Goal: Transaction & Acquisition: Purchase product/service

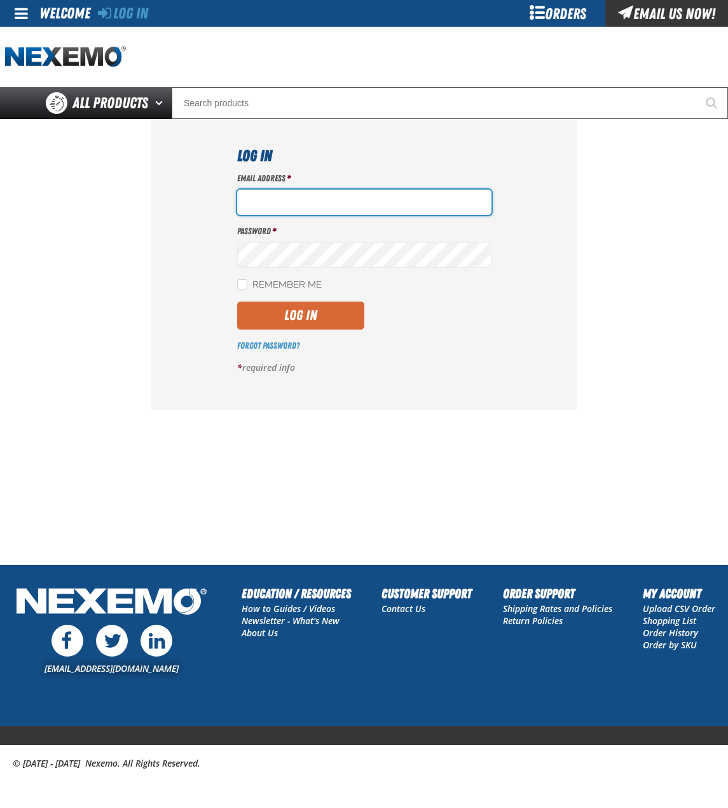
type input "bchoate@vtaig.com"
click at [316, 318] on button "Log In" at bounding box center [300, 316] width 127 height 28
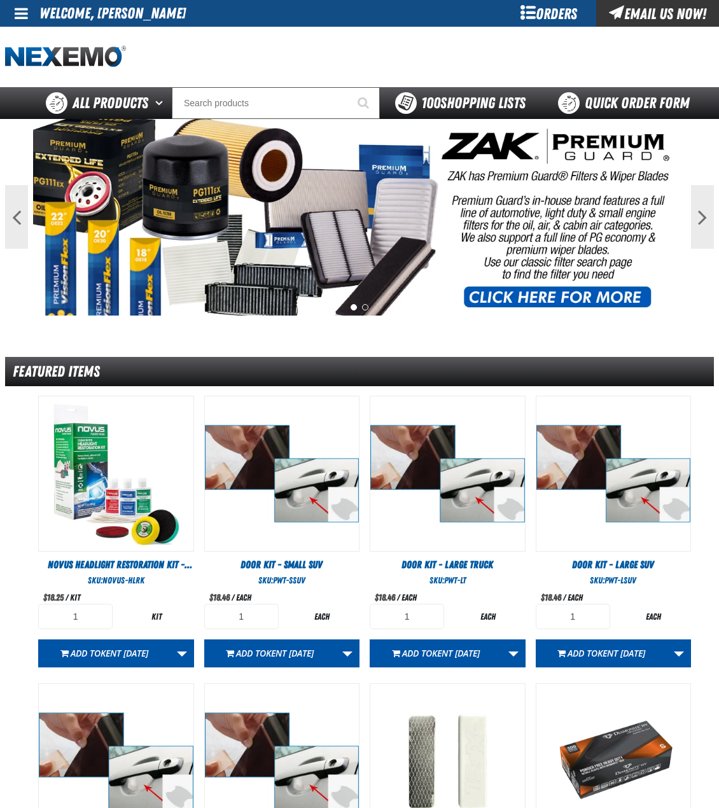
click at [464, 99] on span "100 Shopping Lists" at bounding box center [473, 103] width 104 height 18
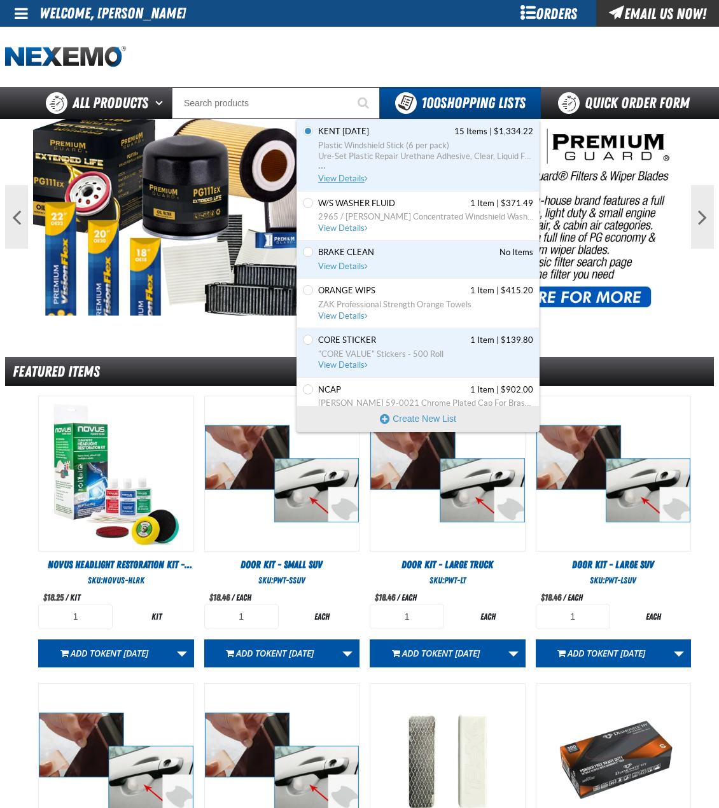
click at [373, 157] on span "Ure-Set Plastic Repair Urethane Adhesive, Clear, Liquid Form, 7fl.oz Cartridge …" at bounding box center [425, 156] width 215 height 11
click at [309, 102] on input "Search" at bounding box center [276, 103] width 208 height 32
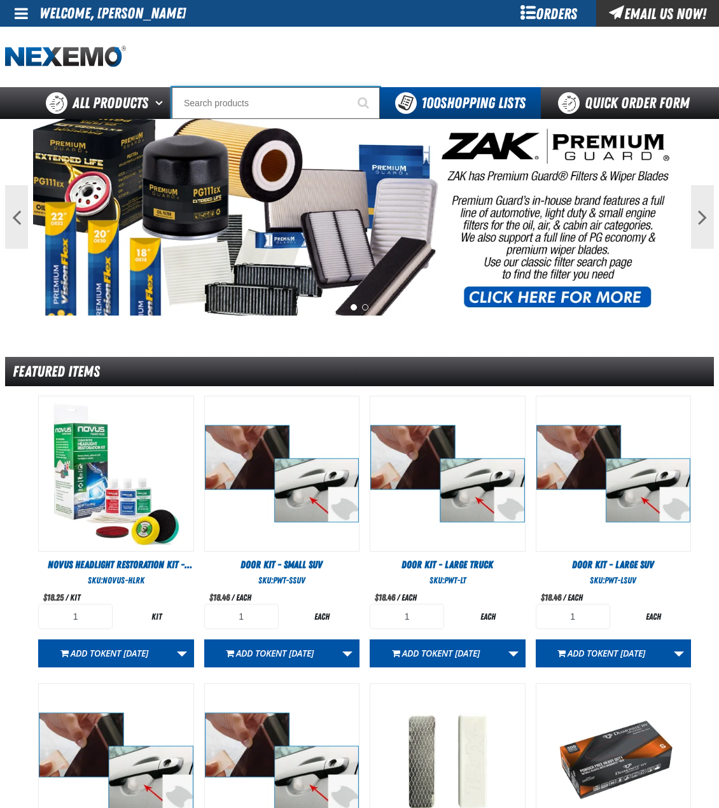
click at [286, 97] on input "Search" at bounding box center [276, 103] width 208 height 32
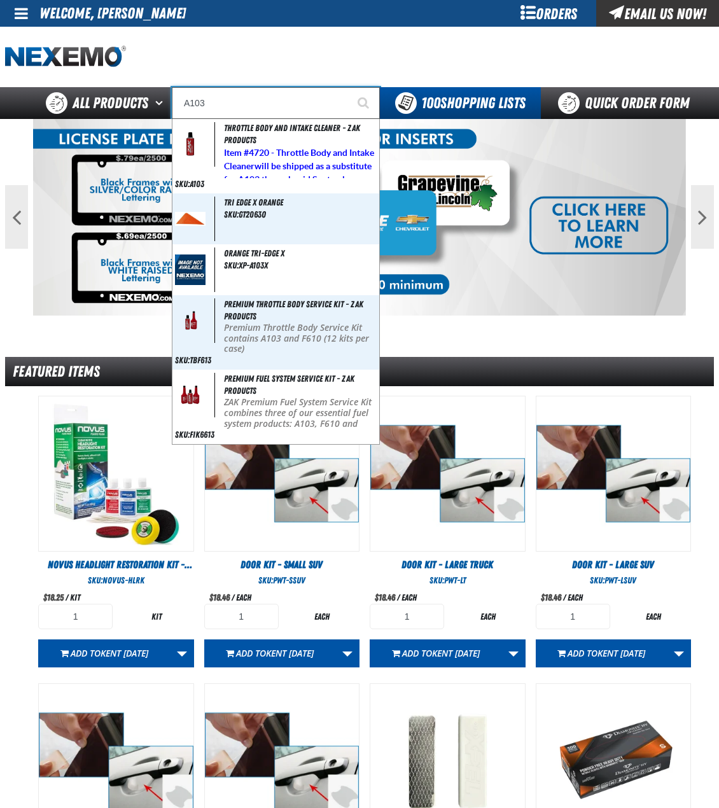
click at [303, 132] on span "Throttle Body and Intake Cleaner - ZAK Products" at bounding box center [292, 134] width 136 height 22
type input "Throttle Body and Intake Cleaner - ZAK Products"
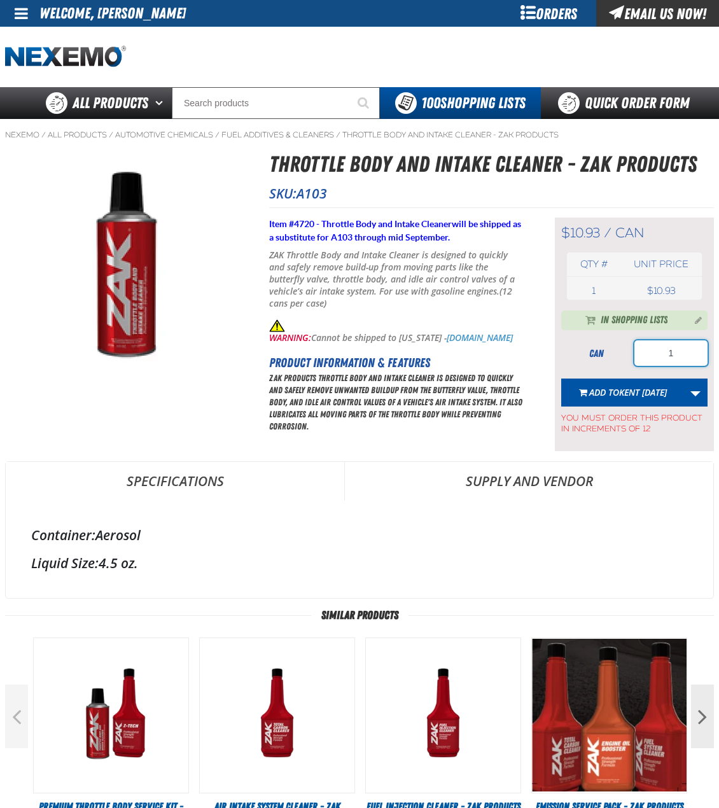
click at [653, 353] on input "1" at bounding box center [670, 352] width 73 height 25
type input "48"
click at [695, 394] on link "More Actions" at bounding box center [695, 393] width 24 height 28
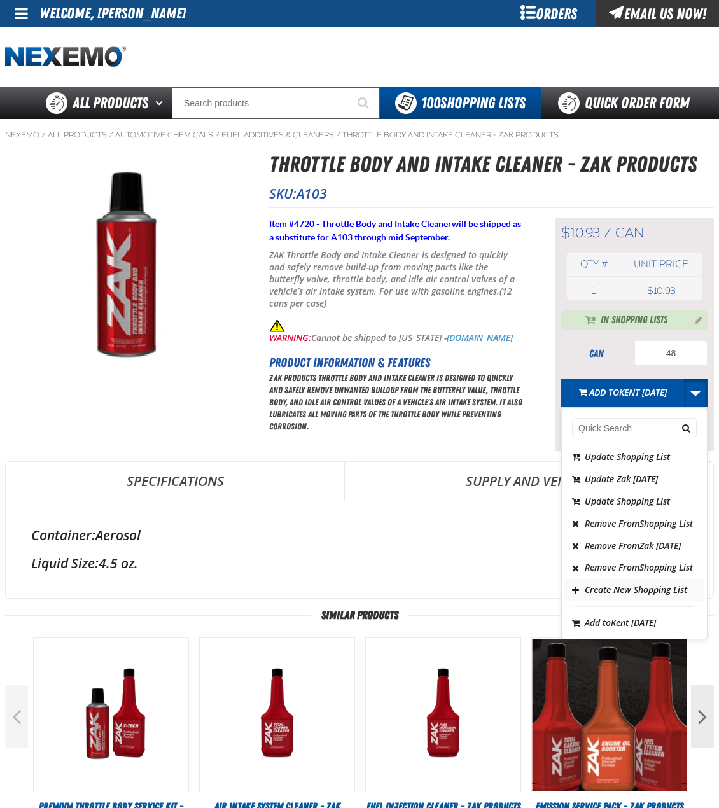
click at [637, 602] on button "Create New Shopping List" at bounding box center [634, 591] width 140 height 22
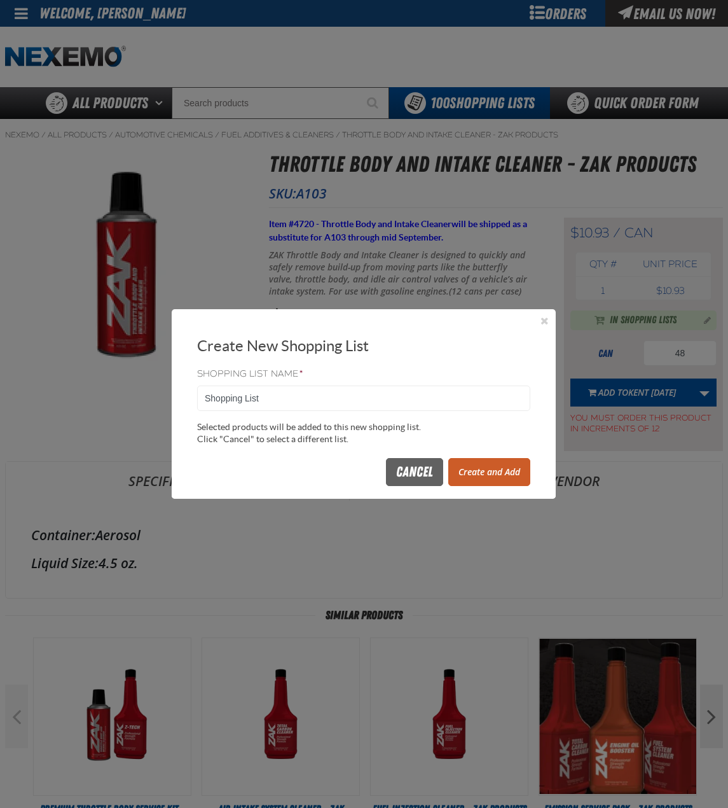
click at [464, 463] on button "Create and Add" at bounding box center [489, 472] width 82 height 28
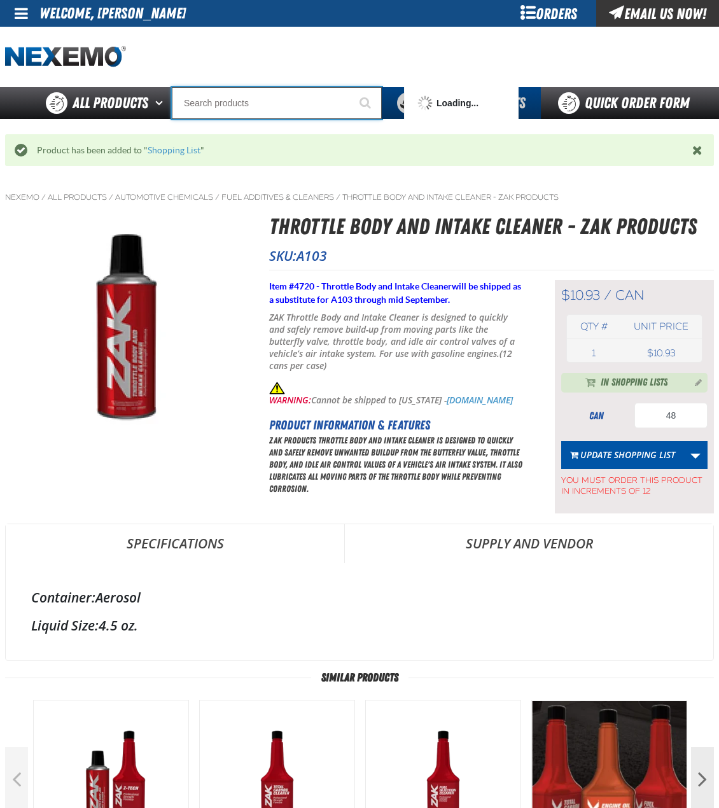
click at [247, 108] on input "Search" at bounding box center [277, 103] width 210 height 32
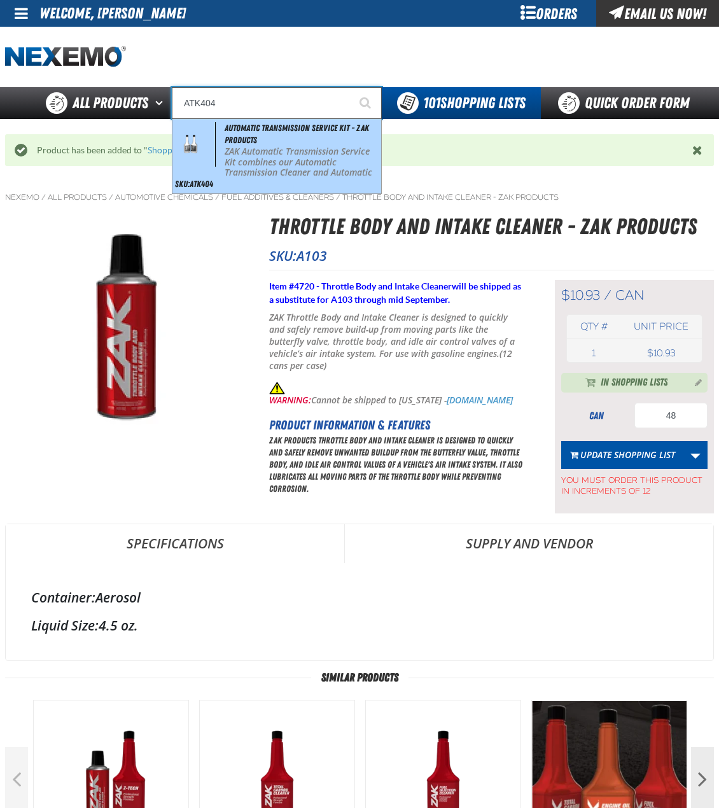
click at [253, 129] on span "Automatic Transmission Service Kit - ZAK Products" at bounding box center [297, 134] width 144 height 22
type input "Automatic Transmission Service Kit - ZAK Products"
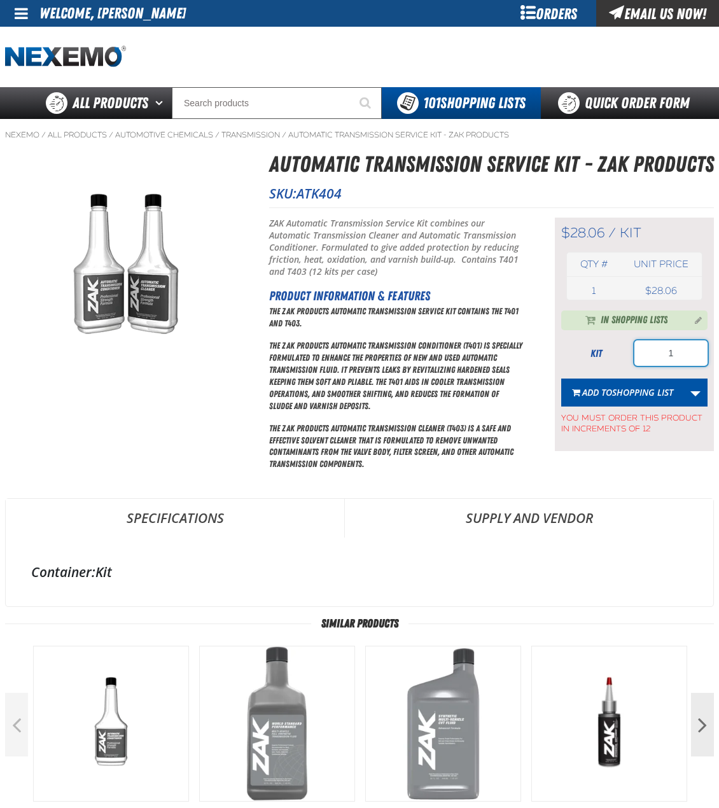
click at [660, 350] on input "1" at bounding box center [670, 352] width 73 height 25
click at [660, 349] on input "1" at bounding box center [670, 352] width 73 height 25
type input "12"
click at [642, 391] on span "Shopping List" at bounding box center [642, 392] width 61 height 12
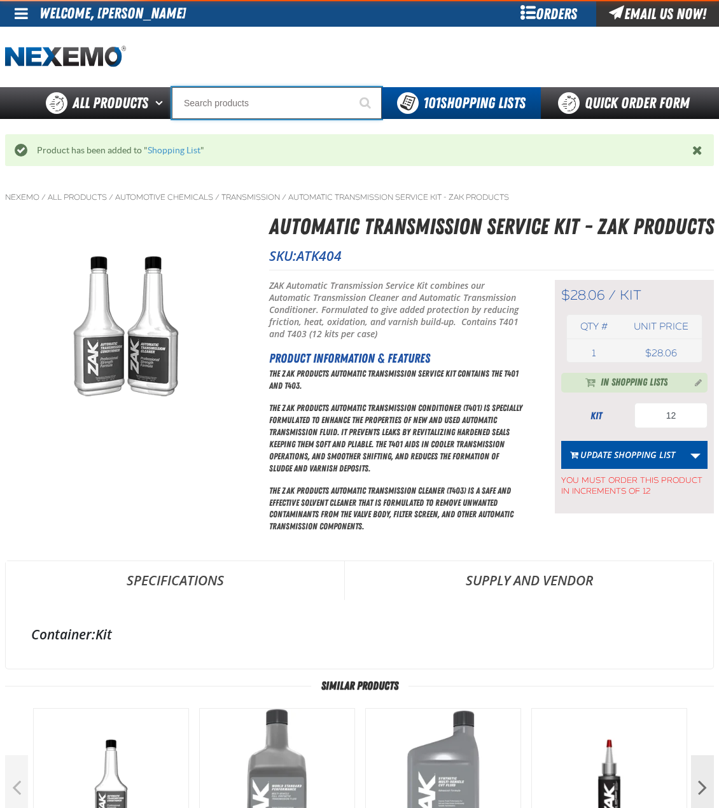
click at [277, 99] on input "Search" at bounding box center [277, 103] width 210 height 32
type input "AC"
type input "AC Power Booster - ZAK Products"
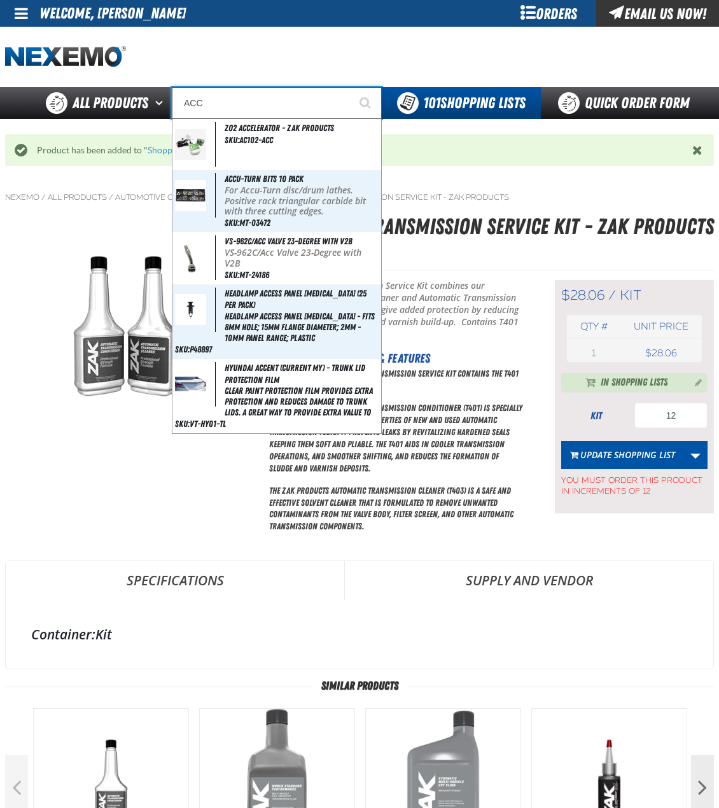
type input "AC"
type input "AC Power Booster - ZAK Products"
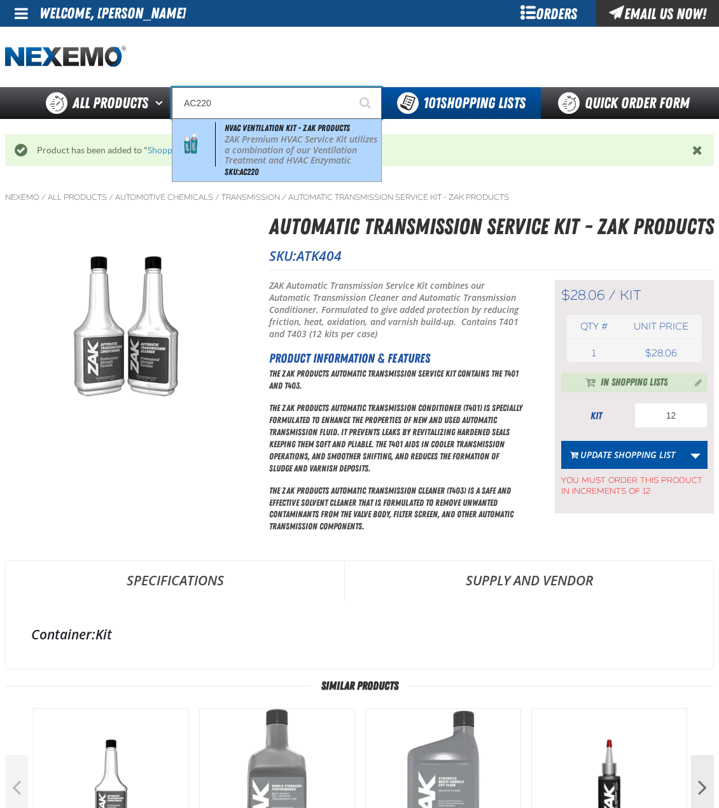
click at [265, 156] on p "ZAK Premium HVAC Service Kit utilizes a combination of our Ventilation Treatmen…" at bounding box center [302, 160] width 154 height 53
type input "HVAC Ventilation Kit - ZAK Products"
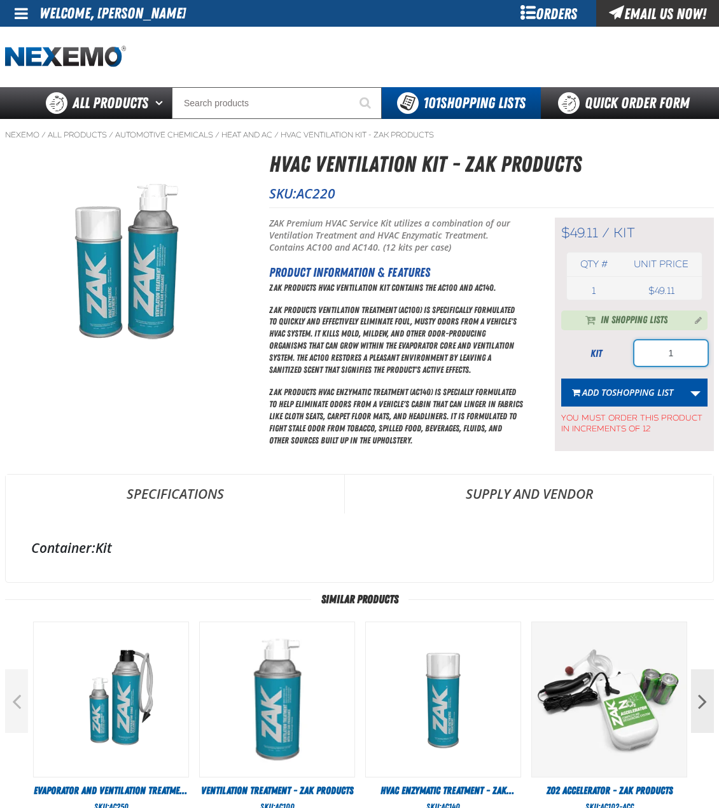
click at [677, 349] on input "1" at bounding box center [670, 352] width 73 height 25
type input "12"
click at [629, 403] on button "Add to Shopping List" at bounding box center [622, 393] width 123 height 28
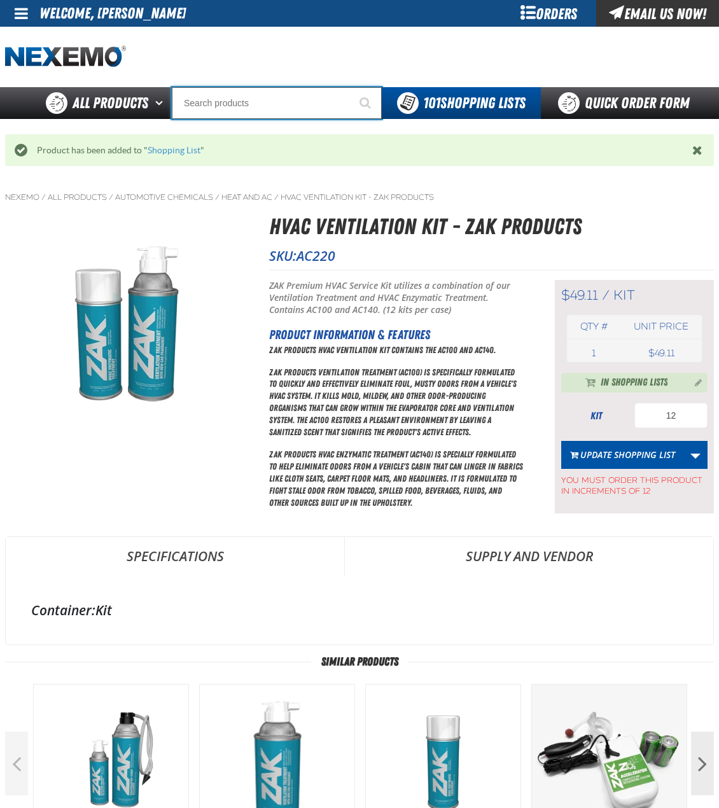
click at [284, 102] on input "Search" at bounding box center [277, 103] width 210 height 32
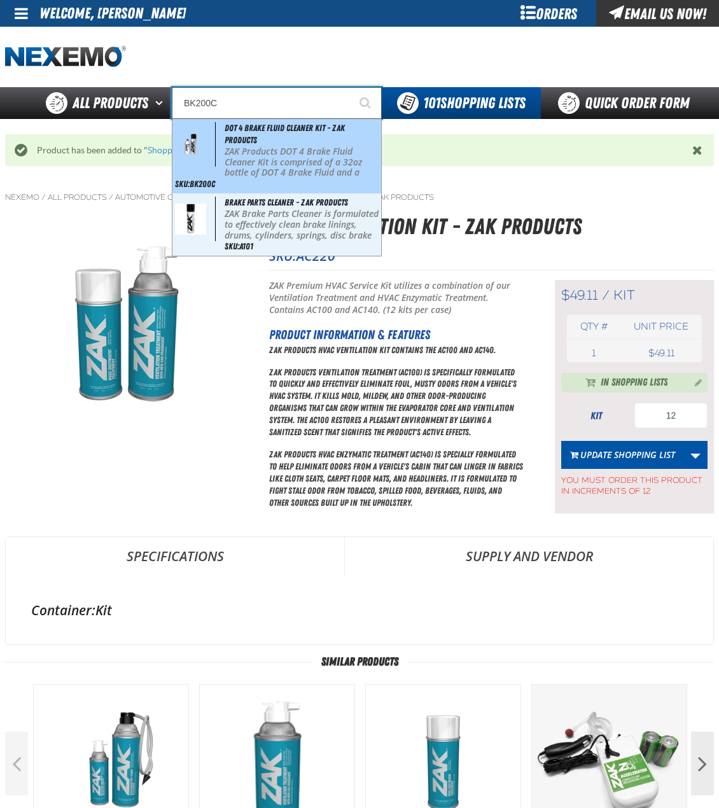
click at [236, 133] on div "DOT 4 Brake Fluid Cleaner Kit - ZAK Products ZAK Products DOT 4 Brake Fluid Cle…" at bounding box center [276, 156] width 209 height 74
type input "DOT 4 Brake Fluid Cleaner Kit - ZAK Products"
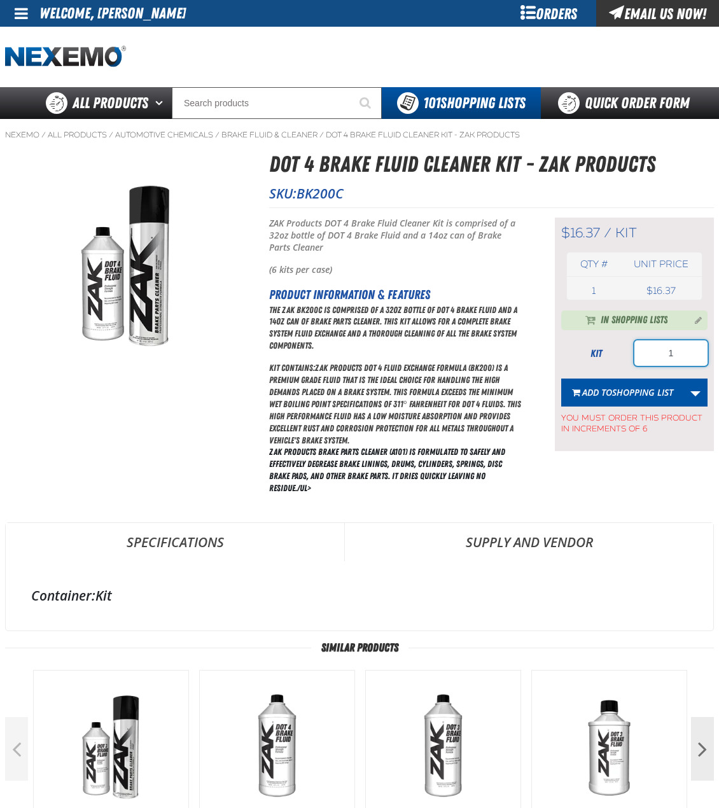
click at [695, 356] on input "1" at bounding box center [670, 352] width 73 height 25
type input "30"
click at [639, 391] on span "Shopping List" at bounding box center [642, 392] width 61 height 12
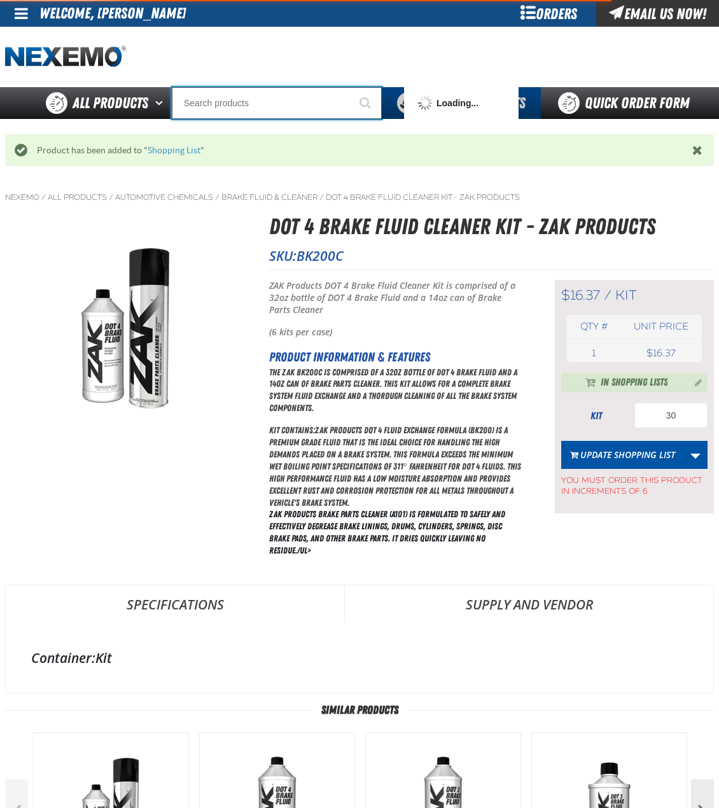
click at [253, 101] on input "Search" at bounding box center [277, 103] width 210 height 32
type input "FR"
type input "FROM"
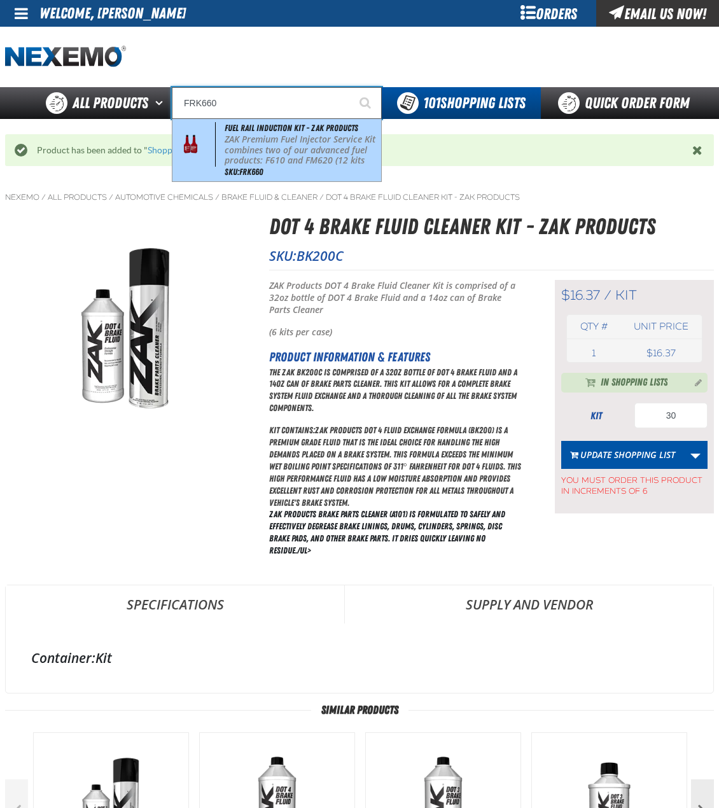
click at [274, 136] on p "ZAK Premium Fuel Injector Service Kit combines two of our advanced fuel product…" at bounding box center [302, 155] width 154 height 43
type input "Fuel Rail Induction Kit - ZAK Products"
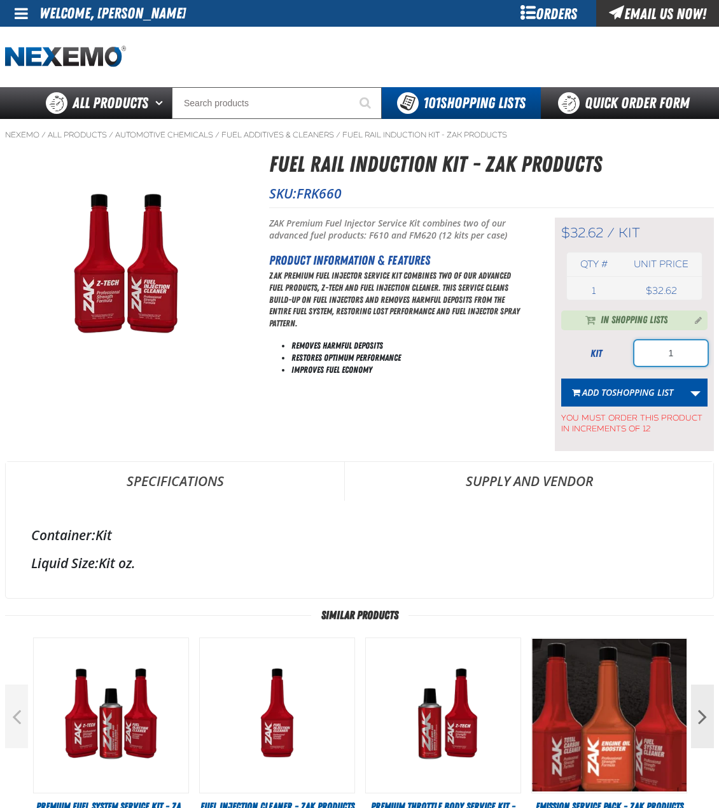
click at [688, 342] on input "1" at bounding box center [670, 352] width 73 height 25
click at [607, 384] on button "Add to Shopping List" at bounding box center [622, 393] width 123 height 28
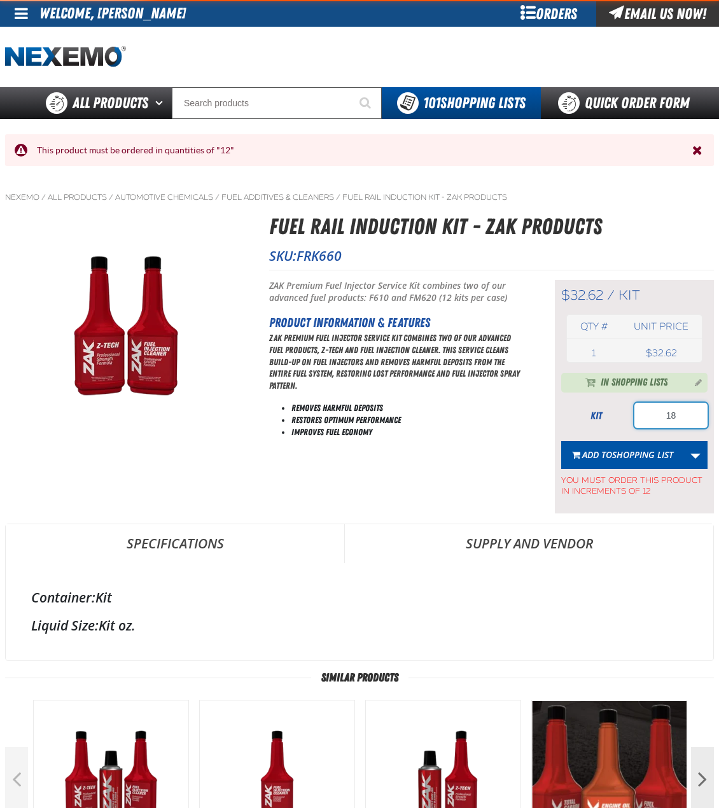
click at [667, 408] on input "18" at bounding box center [670, 415] width 73 height 25
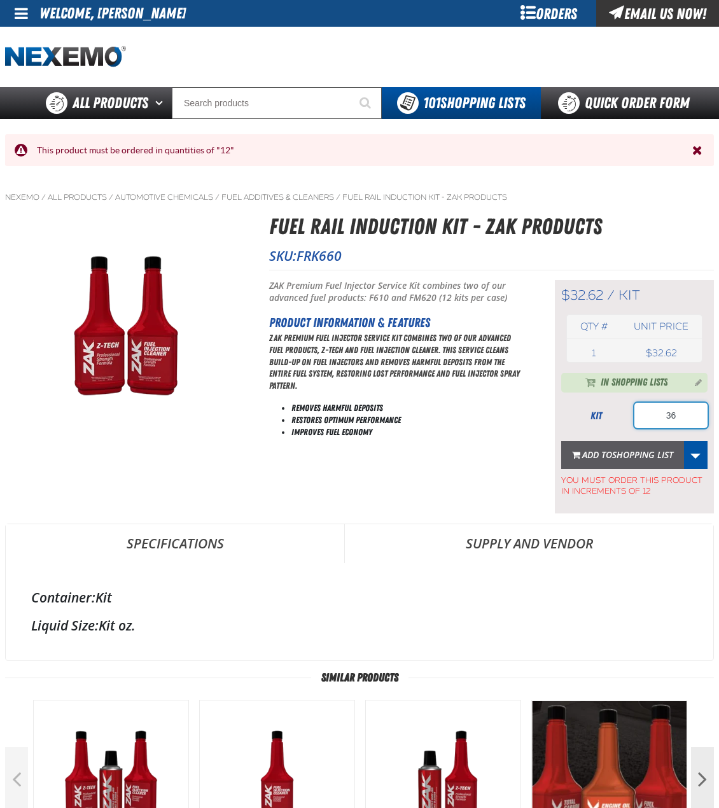
type input "36"
click at [627, 457] on span "Shopping List" at bounding box center [642, 454] width 61 height 12
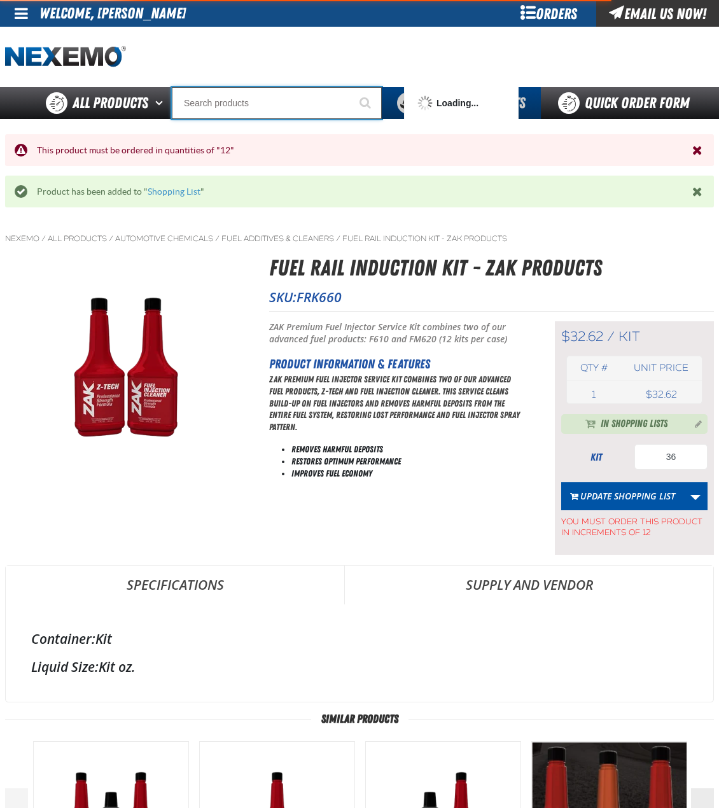
click at [254, 109] on input "Search" at bounding box center [277, 103] width 210 height 32
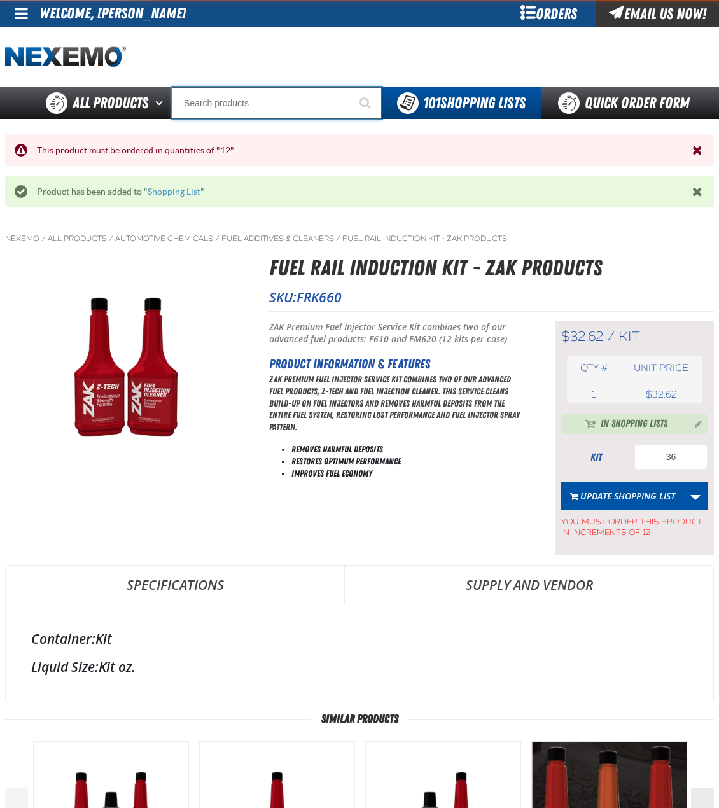
type input "C"
type input "C Alkaline Battery 1.5 Volt (12 per pack)"
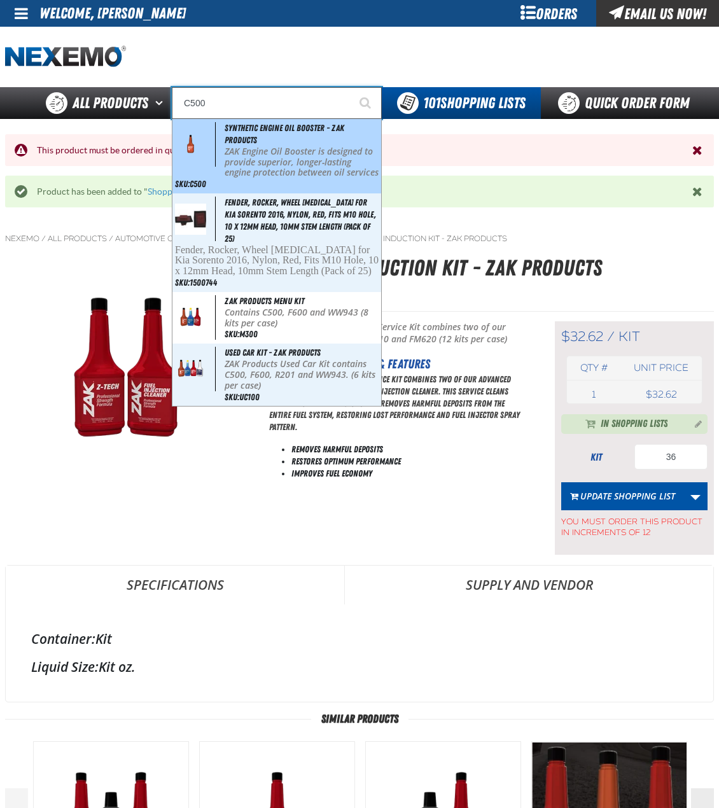
click at [247, 127] on span "Synthetic Engine Oil Booster - ZAK Products" at bounding box center [285, 134] width 120 height 22
type input "Synthetic Engine Oil Booster - ZAK Products"
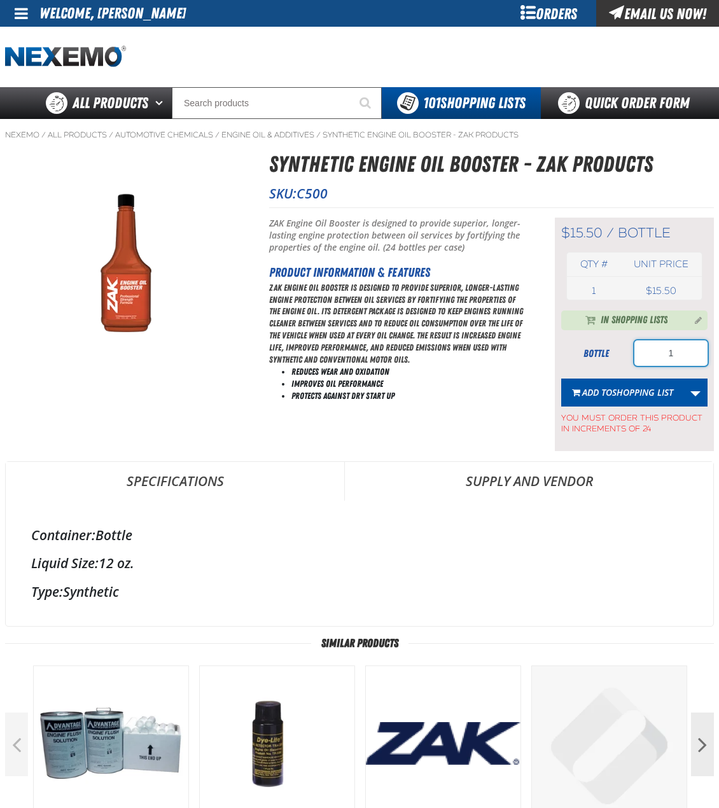
click at [673, 359] on input "1" at bounding box center [670, 352] width 73 height 25
type input "96"
click at [613, 393] on span "Shopping List" at bounding box center [642, 392] width 61 height 12
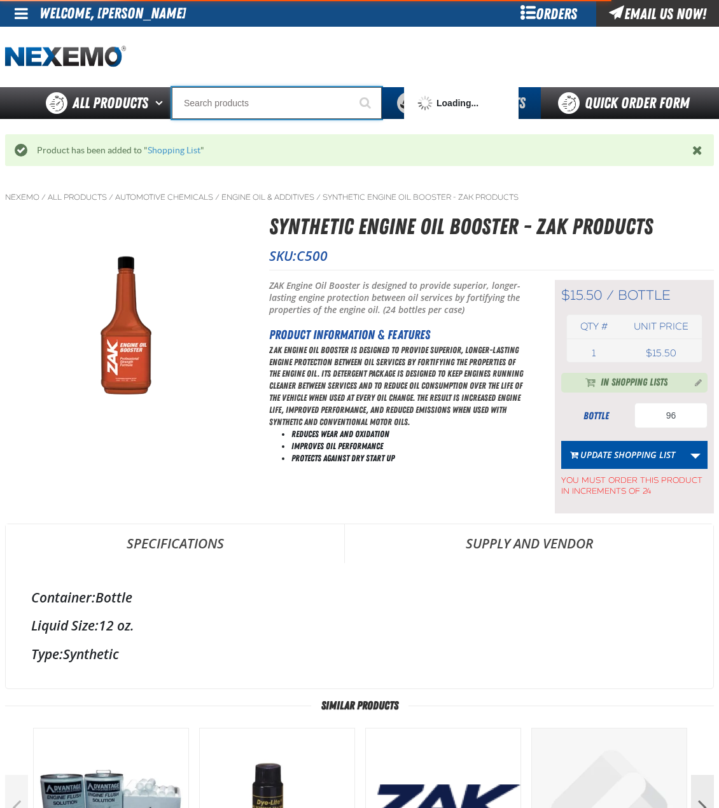
click at [274, 104] on input "Search" at bounding box center [277, 103] width 210 height 32
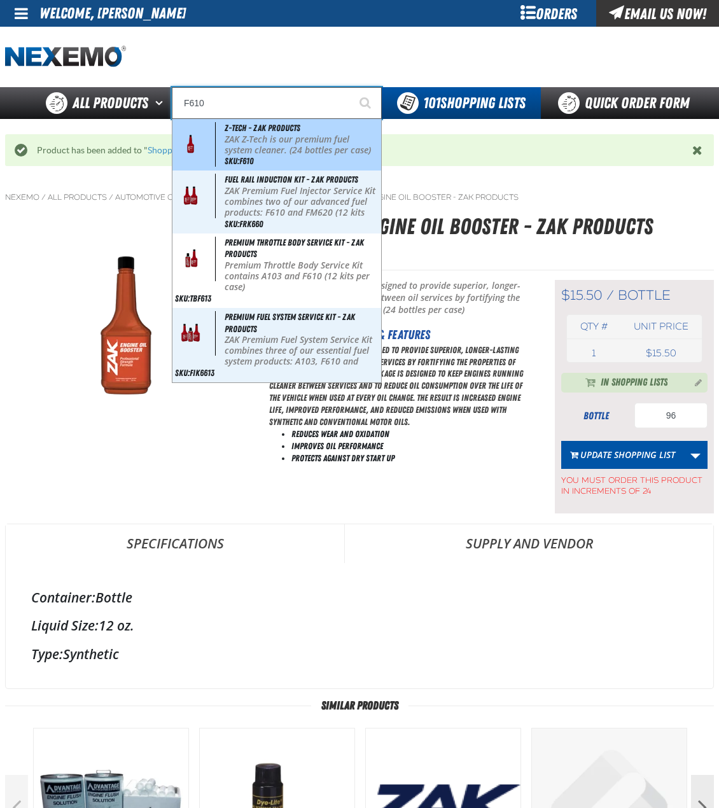
click at [260, 132] on span "Z-Tech - ZAK Products" at bounding box center [263, 128] width 76 height 10
type input "Z-Tech - ZAK Products"
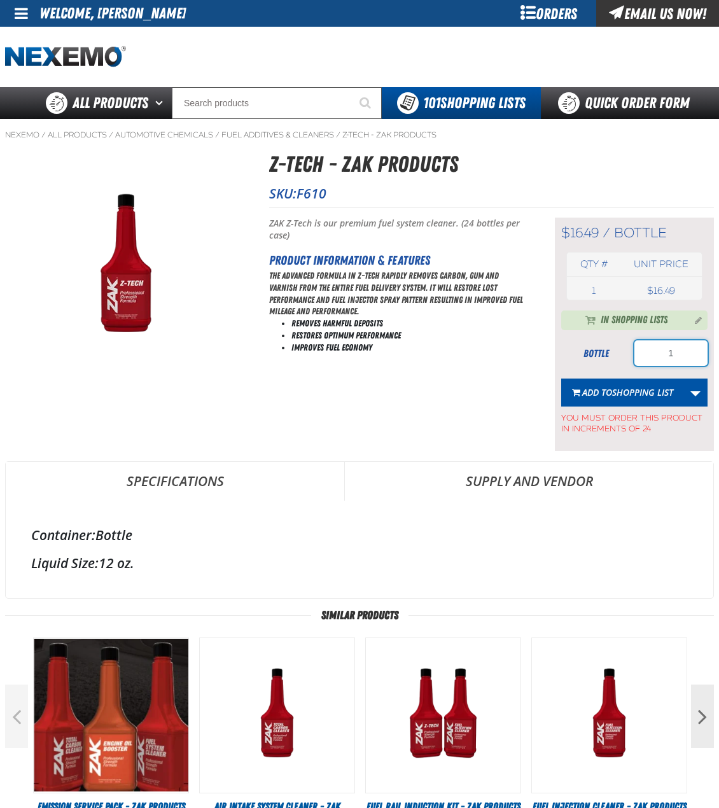
click at [641, 346] on input "1" at bounding box center [670, 352] width 73 height 25
type input "96"
click at [607, 397] on span "Add to Shopping List" at bounding box center [627, 392] width 91 height 12
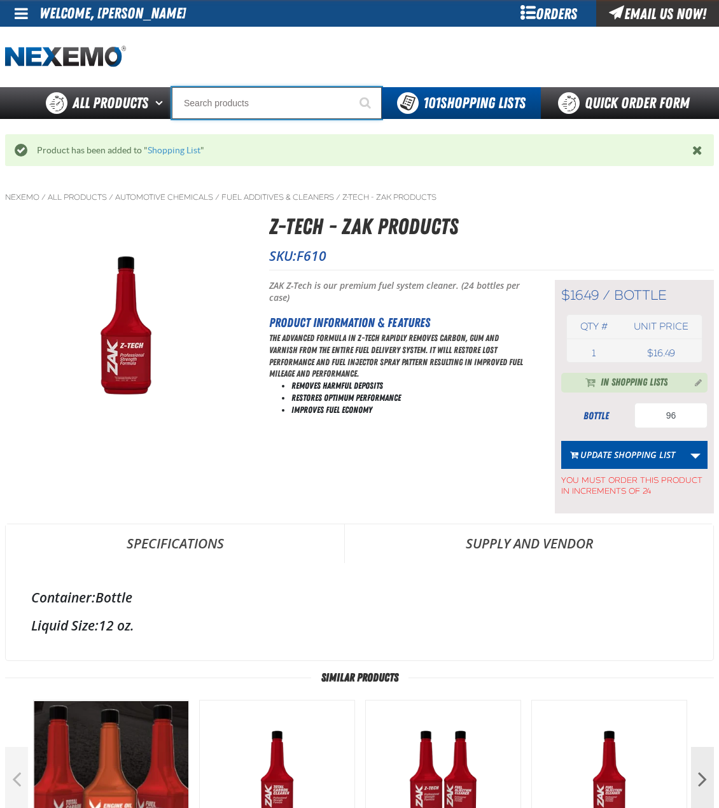
click at [208, 99] on input "Search" at bounding box center [277, 103] width 210 height 32
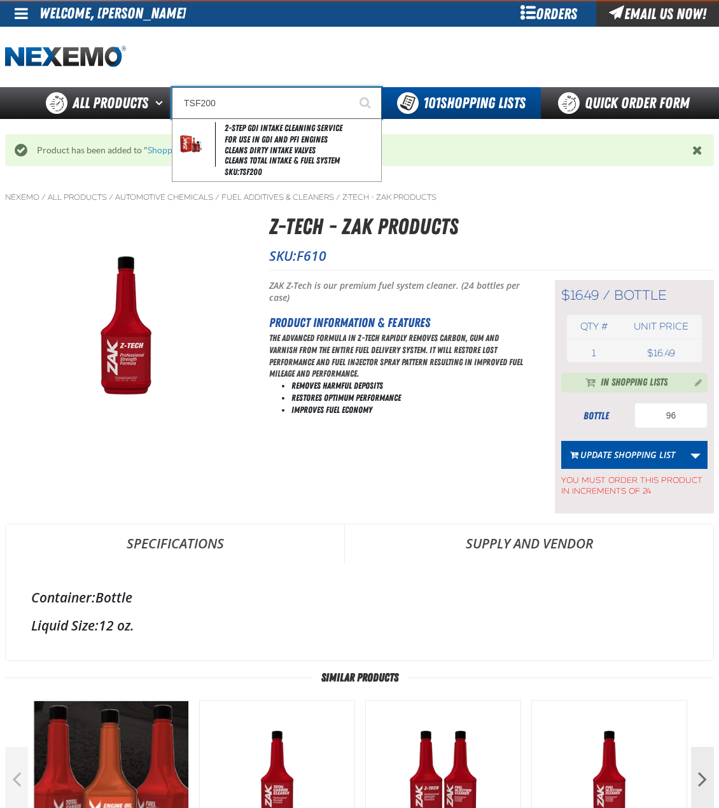
click at [222, 122] on div "2-Step GDI Intake Cleaning Service For Use in GDI and PFI Engines Cleans Dirty …" at bounding box center [276, 150] width 209 height 62
type input "2-Step GDI Intake Cleaning Service"
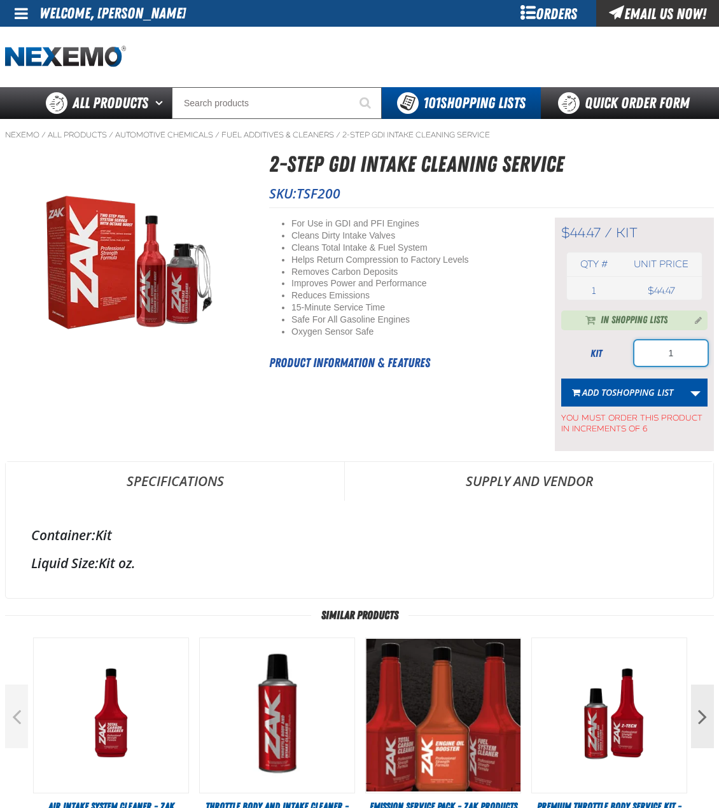
click at [662, 349] on input "1" at bounding box center [670, 352] width 73 height 25
type input "4"
type input "24"
click at [630, 385] on button "Add to Shopping List" at bounding box center [622, 393] width 123 height 28
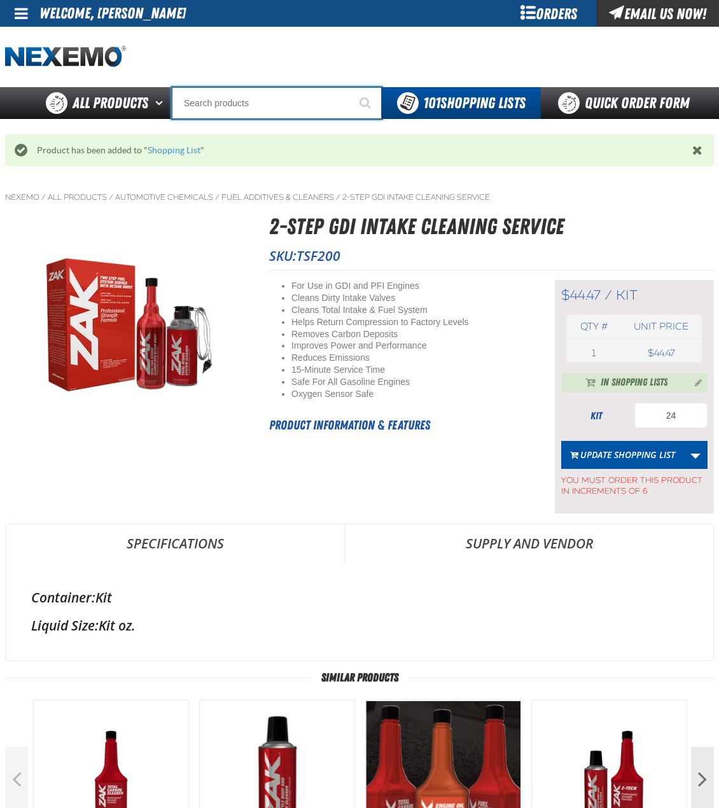
click at [319, 102] on input "Search" at bounding box center [277, 103] width 210 height 32
type input "R"
type input "ROADSIDE R"
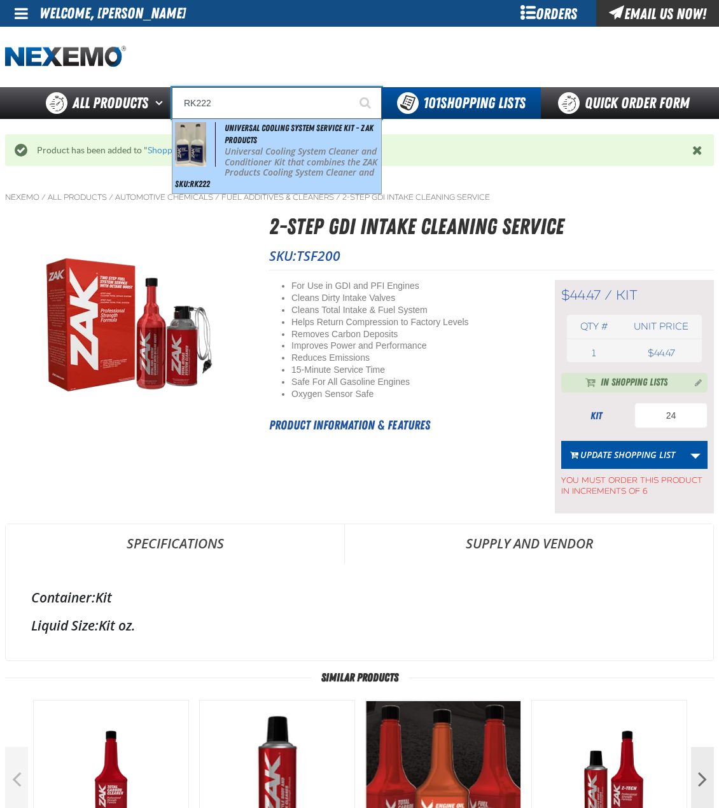
click at [319, 141] on div "Universal Cooling System Service Kit - ZAK Products Universal Cooling System Cl…" at bounding box center [276, 156] width 209 height 74
type input "Universal Cooling System Service Kit - ZAK Products"
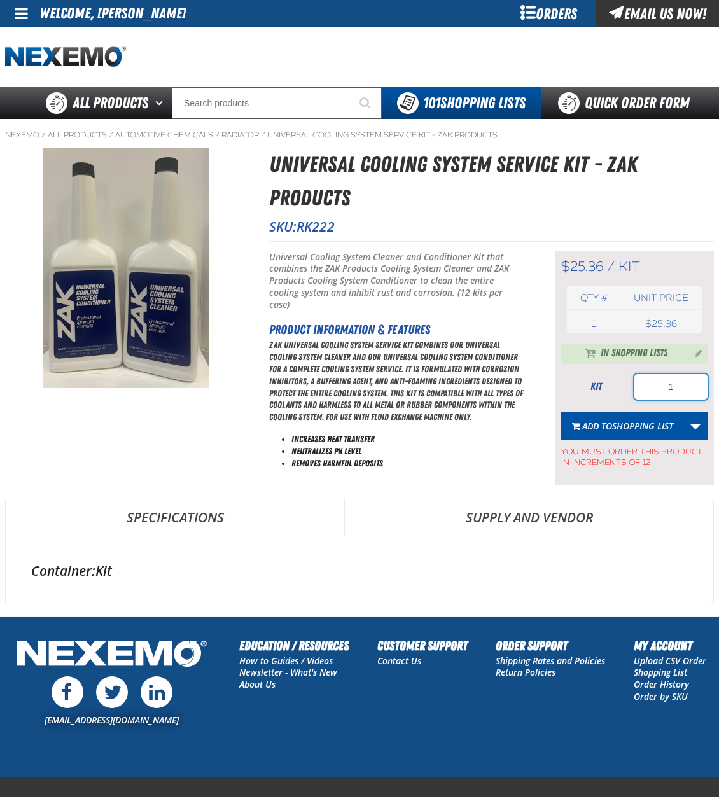
click at [660, 379] on input "1" at bounding box center [670, 386] width 73 height 25
type input "72"
click at [651, 435] on button "Add to Shopping List" at bounding box center [622, 426] width 123 height 28
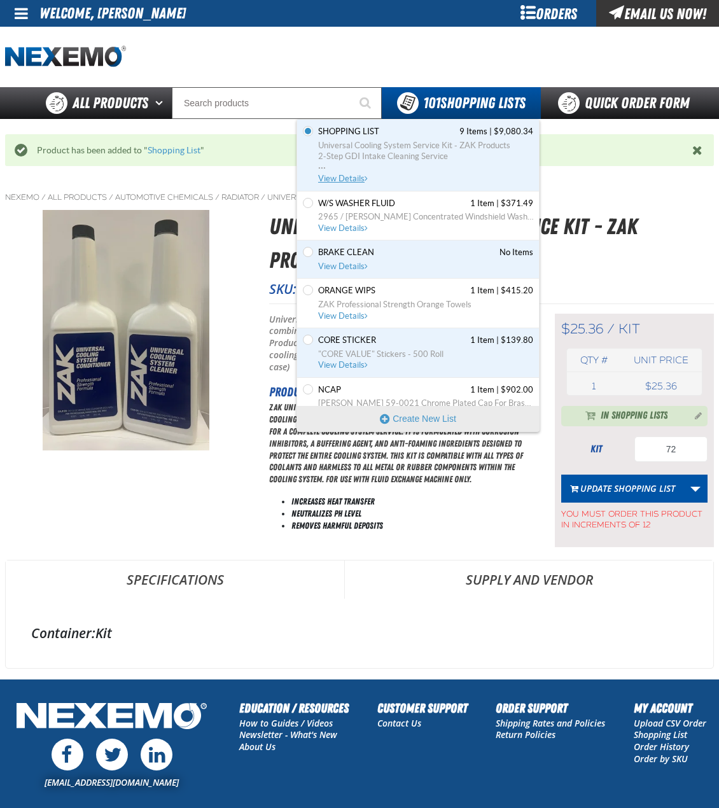
click at [437, 142] on span "Universal Cooling System Service Kit - ZAK Products" at bounding box center [425, 145] width 215 height 11
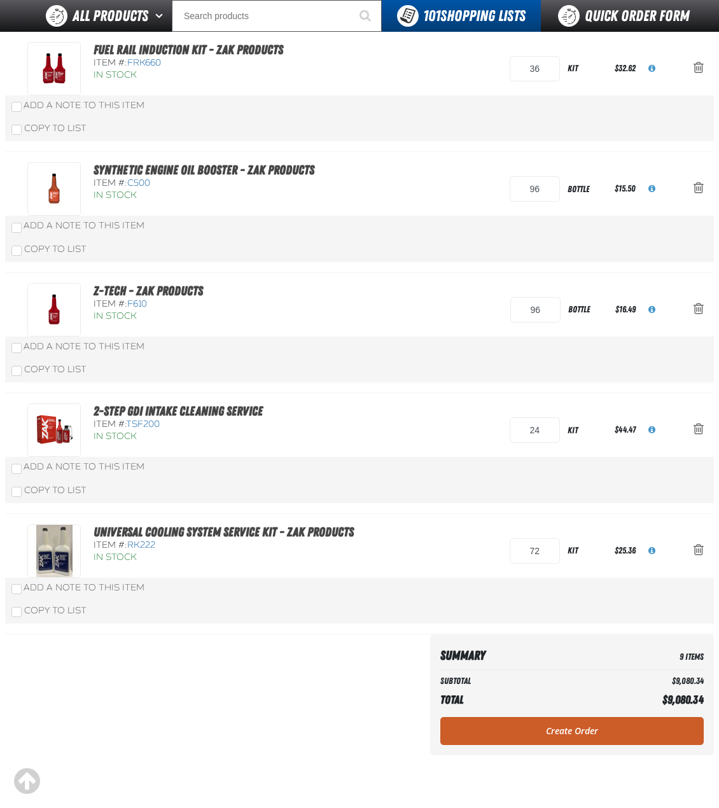
scroll to position [700, 0]
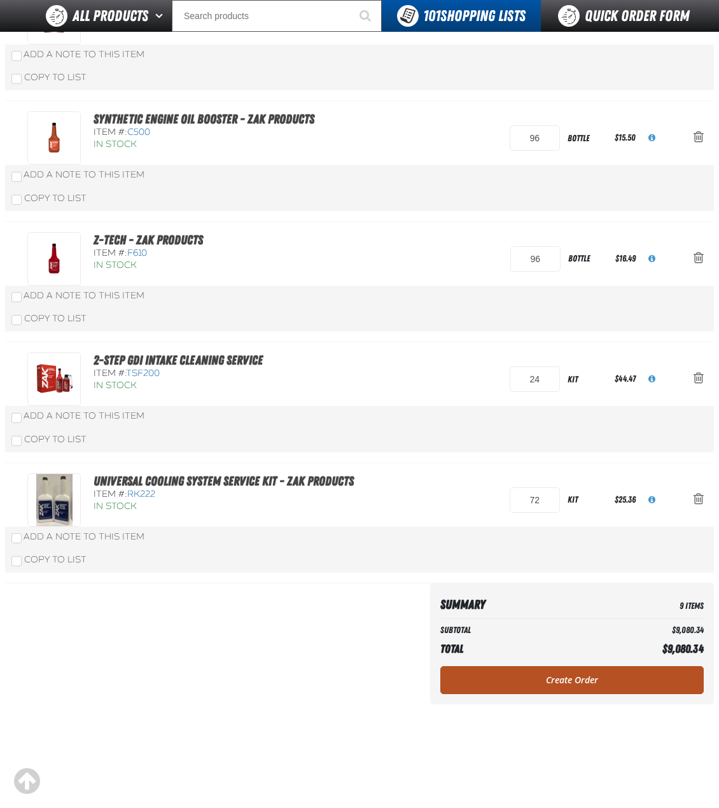
click at [596, 679] on link "Create Order" at bounding box center [571, 680] width 263 height 28
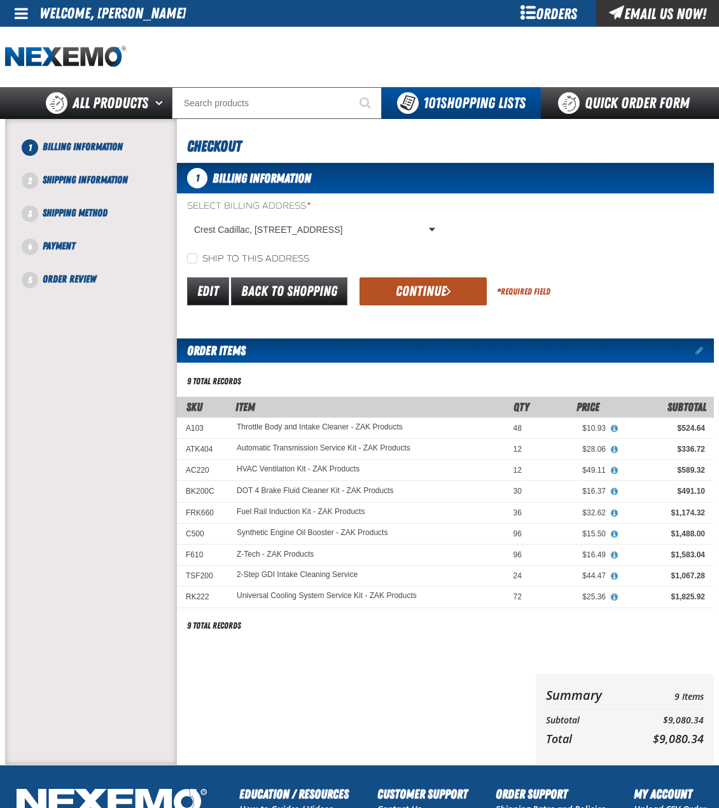
click at [456, 294] on button "Continue" at bounding box center [422, 291] width 127 height 28
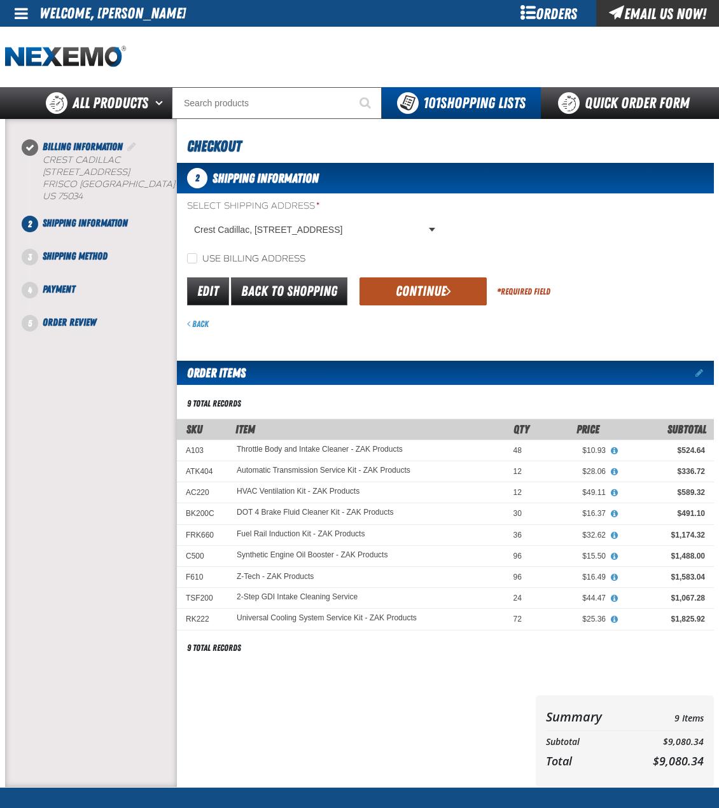
click at [462, 291] on button "Continue" at bounding box center [422, 291] width 127 height 28
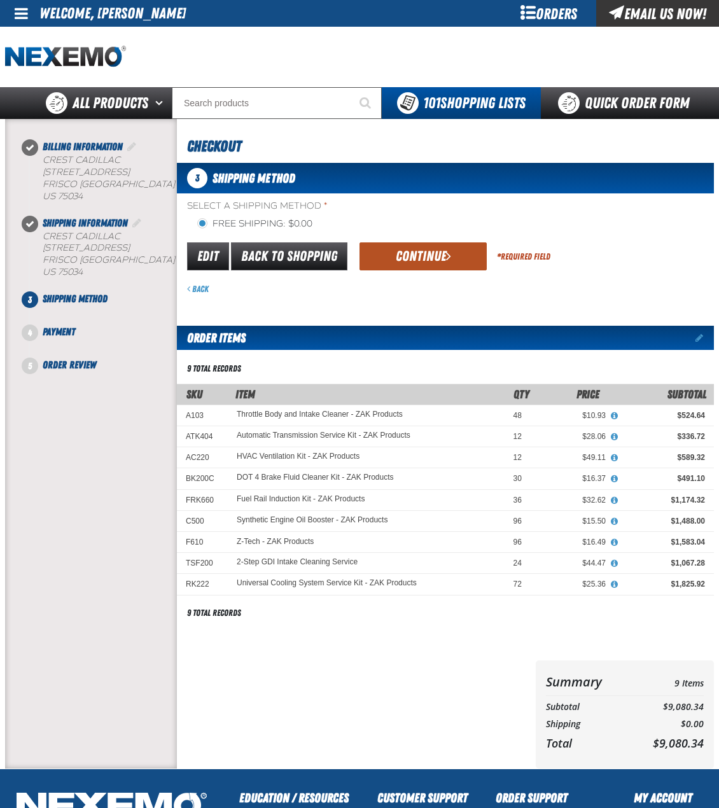
click at [413, 262] on button "Continue" at bounding box center [422, 256] width 127 height 28
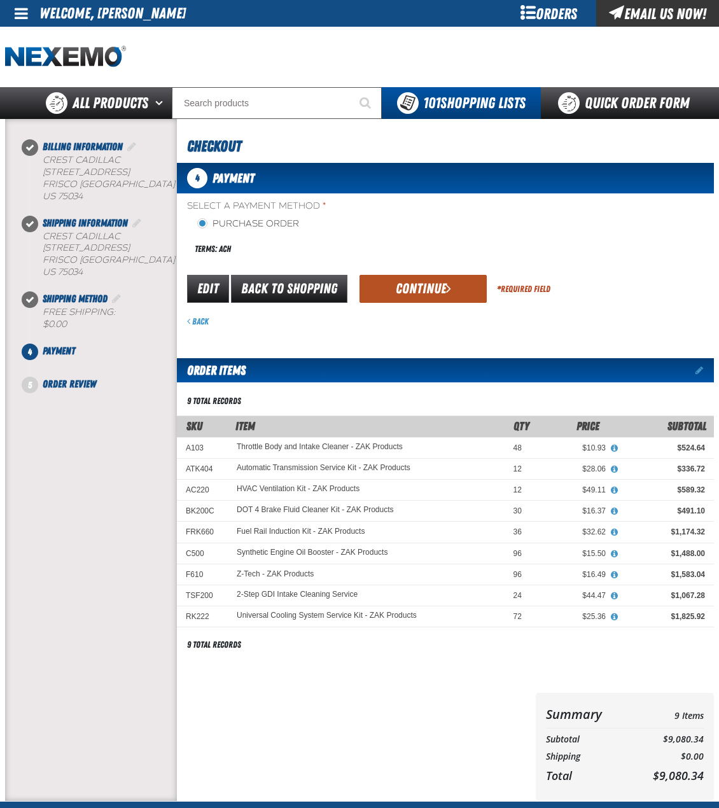
click at [385, 296] on button "Continue" at bounding box center [422, 289] width 127 height 28
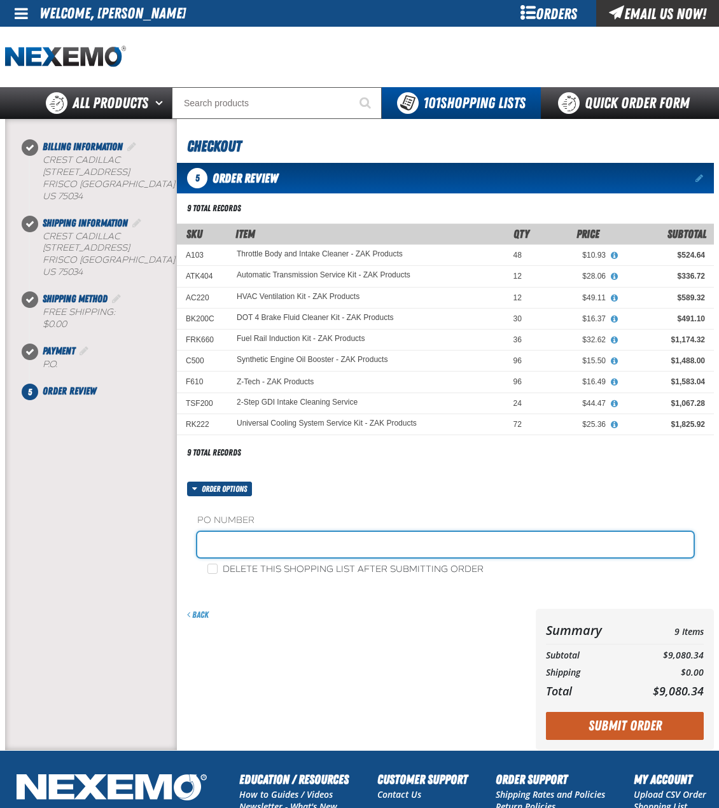
click at [279, 540] on input "text" at bounding box center [445, 544] width 496 height 25
type input "X"
type input "ZAK092325"
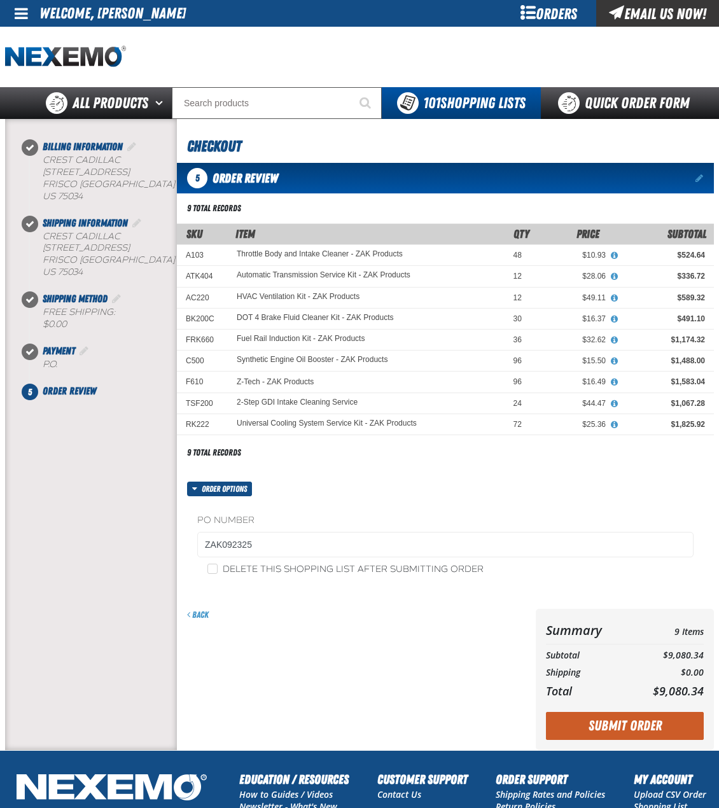
click at [249, 570] on label "Delete this shopping list after submitting order" at bounding box center [345, 570] width 276 height 12
click at [218, 570] on input "Delete this shopping list after submitting order" at bounding box center [212, 569] width 10 height 10
checkbox input "true"
click at [590, 727] on button "Submit Order" at bounding box center [625, 726] width 158 height 28
